Goal: Task Accomplishment & Management: Complete application form

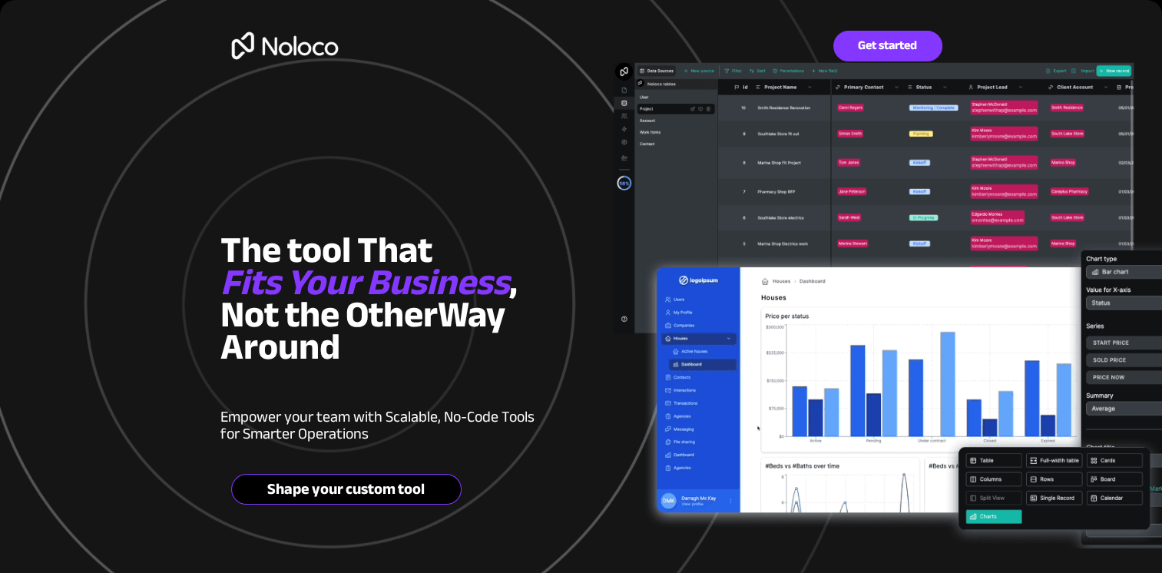
click at [391, 489] on span "Shape your custom tool" at bounding box center [346, 489] width 229 height 18
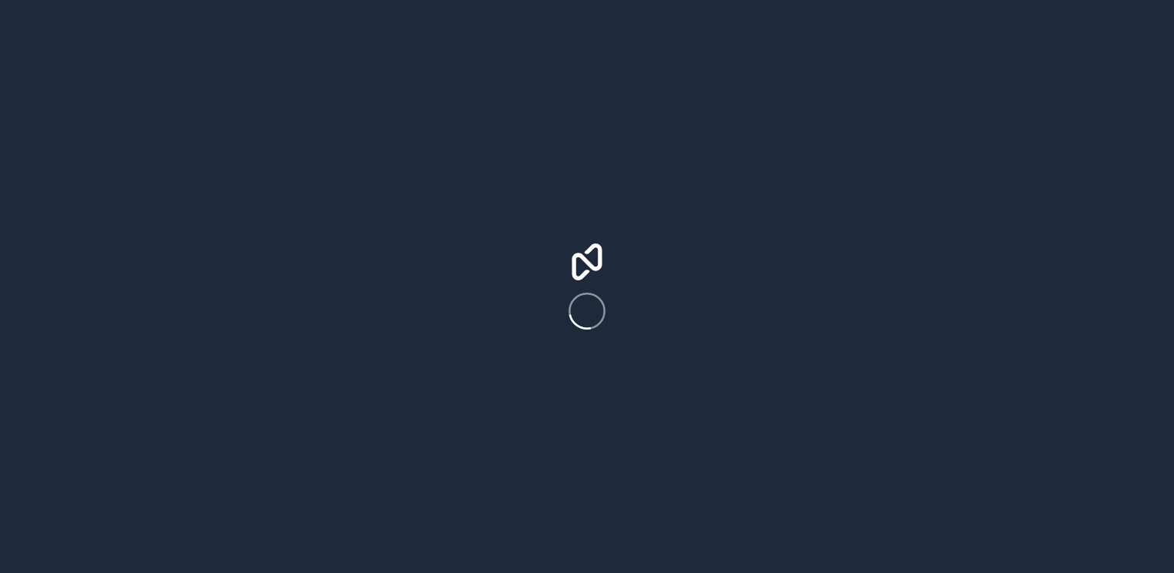
drag, startPoint x: 0, startPoint y: 0, endPoint x: 839, endPoint y: 95, distance: 844.4
click at [839, 95] on div at bounding box center [587, 286] width 1174 height 573
click at [595, 268] on icon at bounding box center [587, 262] width 30 height 37
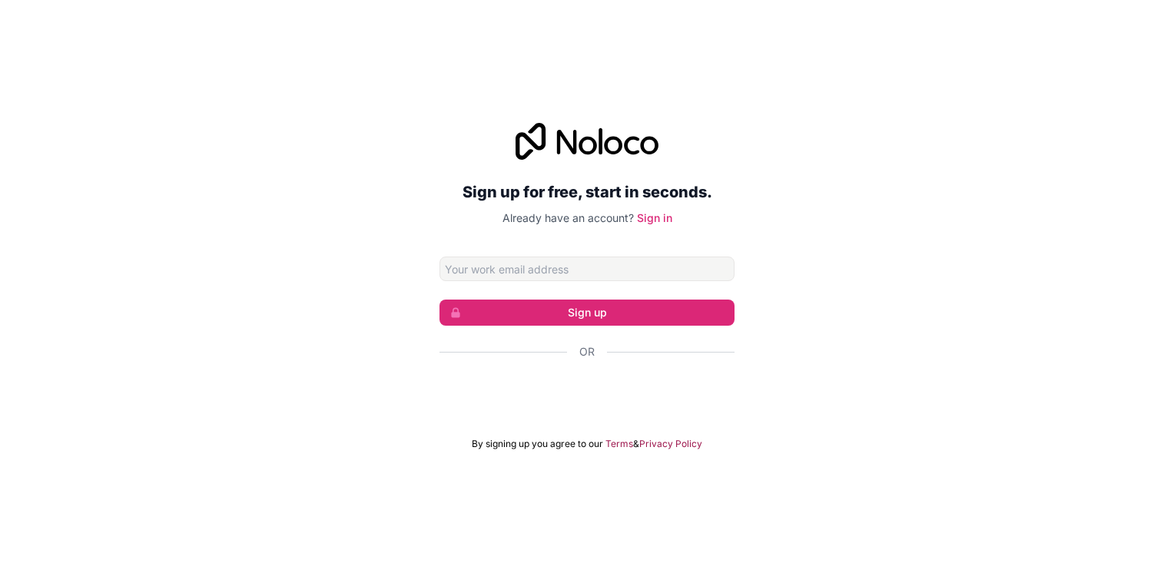
click at [486, 277] on input "Email address" at bounding box center [586, 269] width 295 height 25
type input "[EMAIL_ADDRESS][DOMAIN_NAME]"
click at [532, 360] on div "Or" at bounding box center [586, 378] width 295 height 69
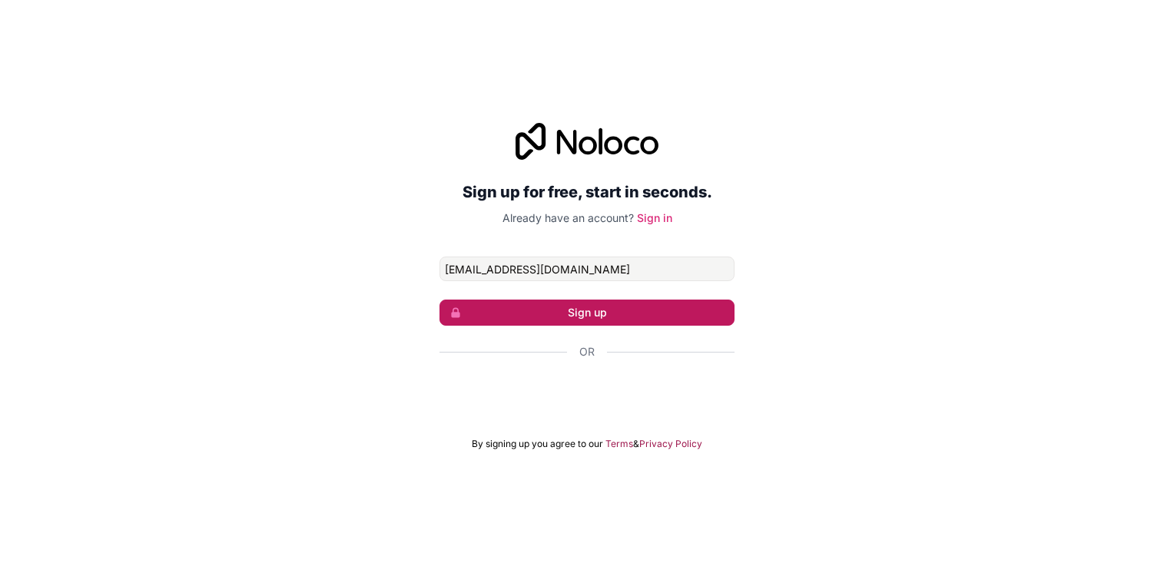
click at [565, 310] on button "Sign up" at bounding box center [586, 313] width 295 height 26
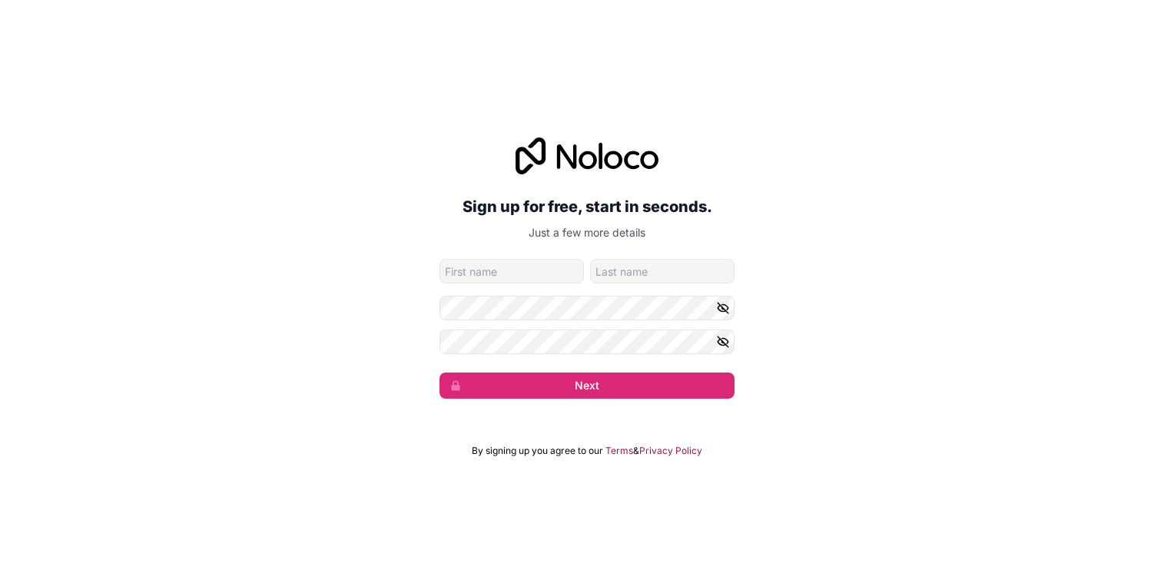
click at [541, 278] on input "given-name" at bounding box center [511, 271] width 144 height 25
click at [523, 262] on input "given-name" at bounding box center [511, 271] width 144 height 25
type input "aber"
click at [621, 270] on input "family-name" at bounding box center [662, 271] width 144 height 25
type input "thghjmn"
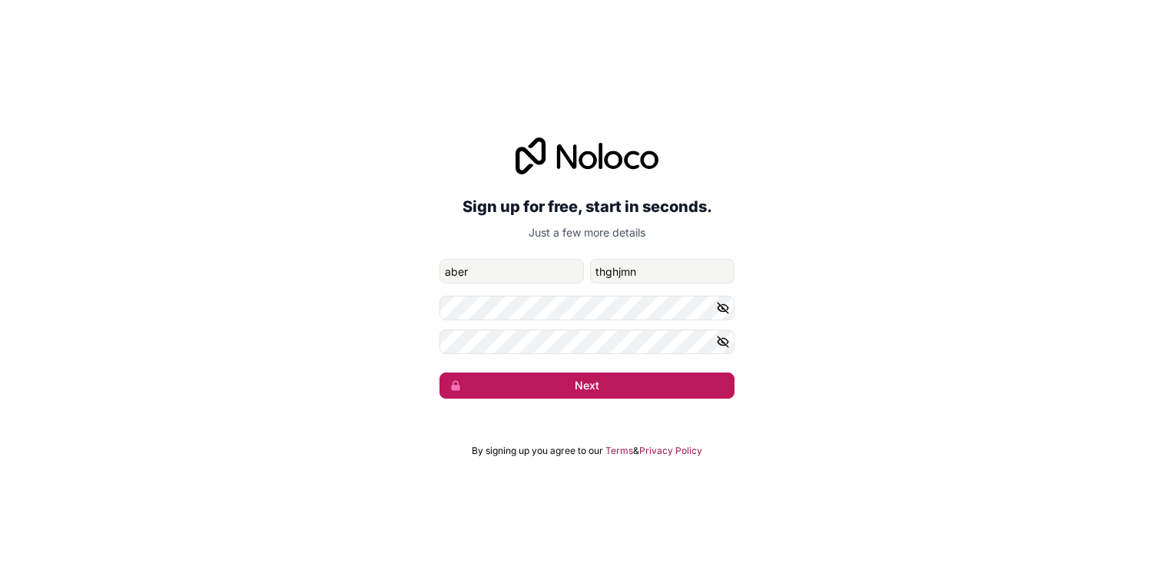
click at [589, 386] on button "Next" at bounding box center [586, 386] width 295 height 26
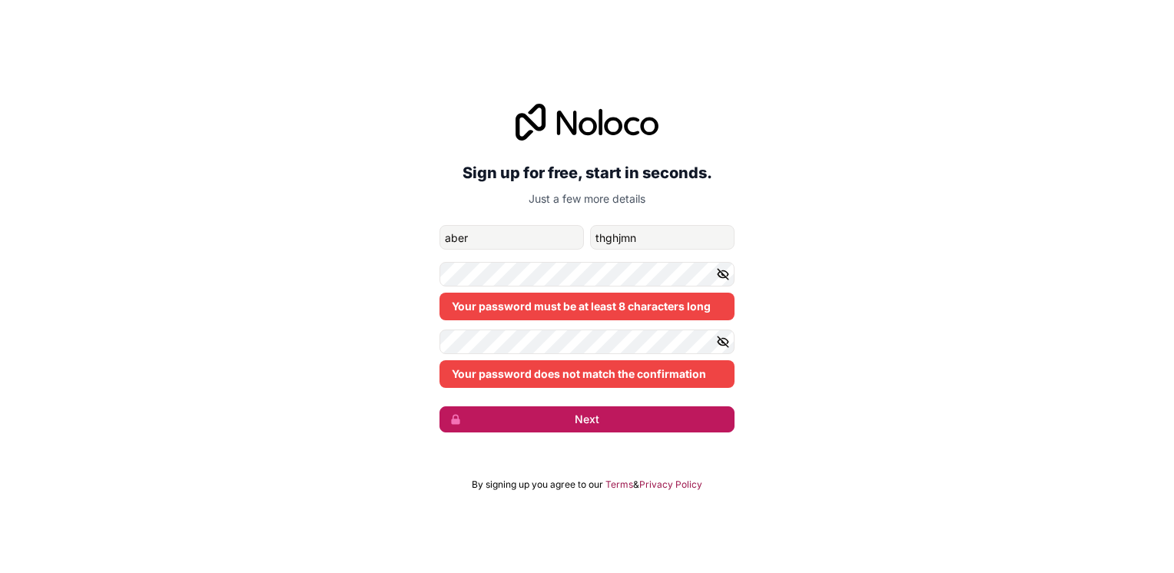
click at [577, 410] on button "Next" at bounding box center [586, 419] width 295 height 26
click at [575, 413] on button "Next" at bounding box center [586, 419] width 295 height 26
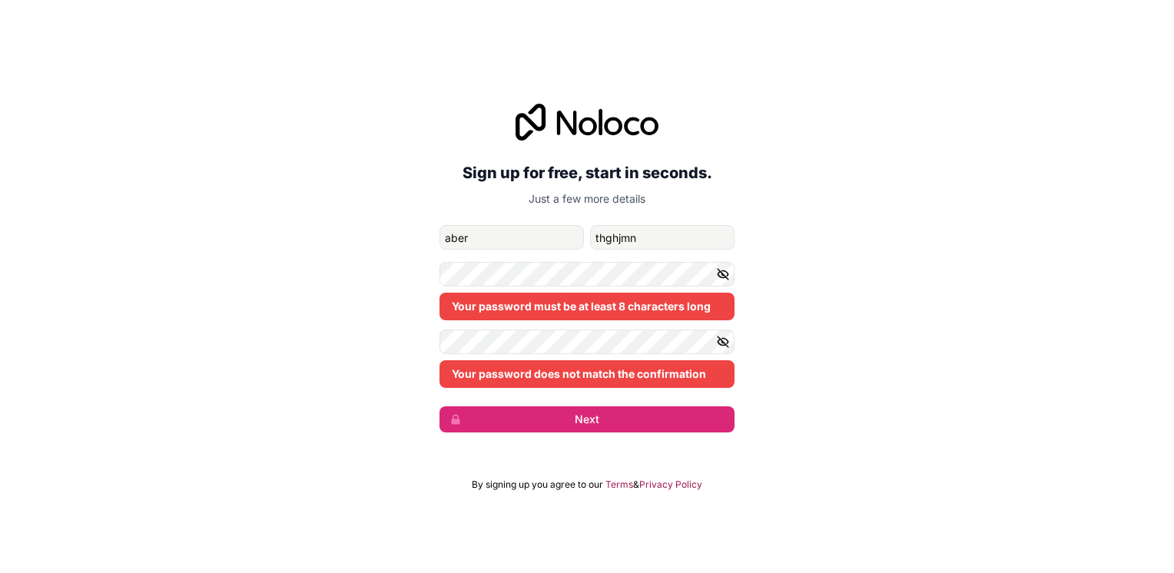
click at [576, 380] on div "Your password does not match the confirmation" at bounding box center [586, 374] width 295 height 28
click at [725, 340] on icon "button" at bounding box center [723, 342] width 14 height 14
